Goal: Information Seeking & Learning: Learn about a topic

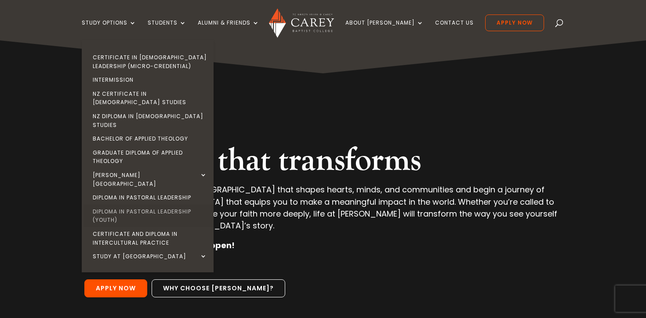
click at [154, 205] on link "Diploma in Pastoral Leadership (Youth)" at bounding box center [150, 216] width 132 height 22
click at [157, 205] on link "Diploma in Pastoral Leadership (Youth)" at bounding box center [150, 216] width 132 height 22
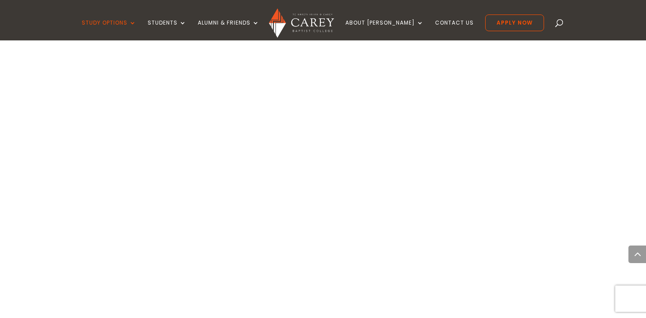
scroll to position [947, 0]
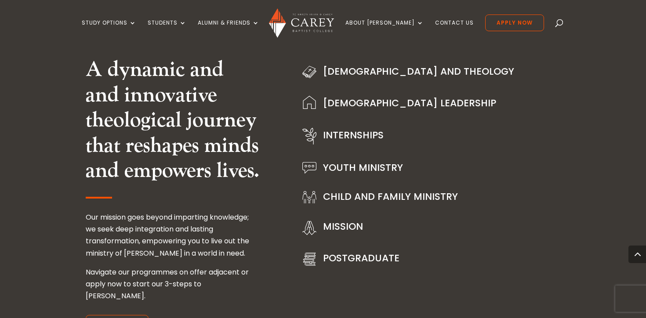
scroll to position [1056, 0]
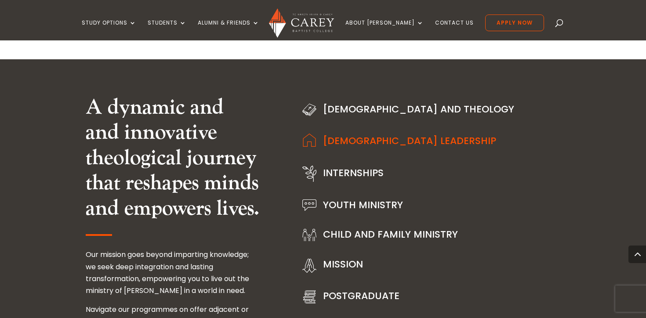
click at [362, 141] on link "Church Leadership" at bounding box center [409, 141] width 173 height 14
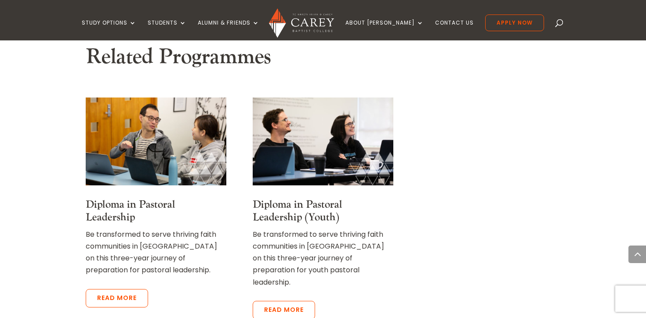
scroll to position [734, 0]
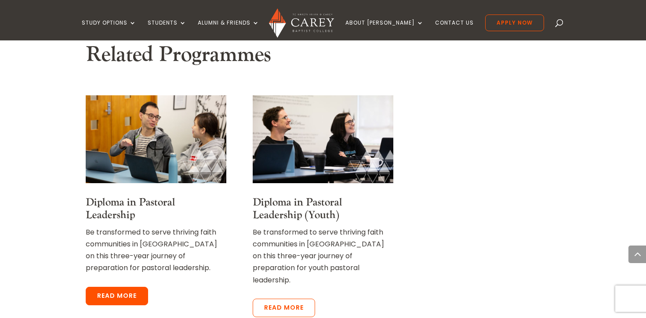
click at [118, 287] on link "Read more" at bounding box center [117, 296] width 62 height 18
click at [119, 287] on link "Read more" at bounding box center [117, 296] width 62 height 18
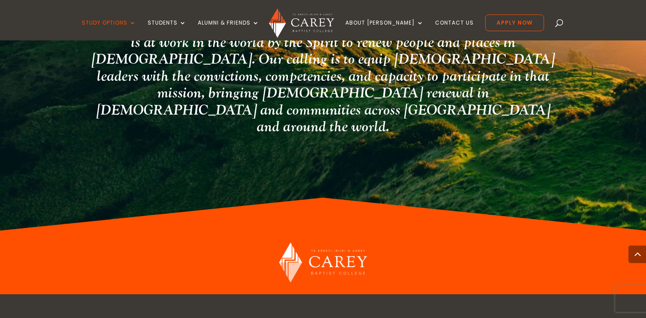
scroll to position [2105, 0]
